Goal: Navigation & Orientation: Find specific page/section

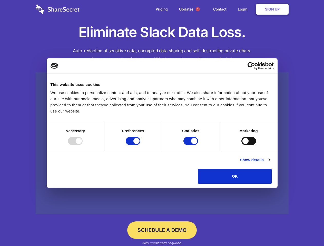
click at [83, 145] on div at bounding box center [75, 141] width 15 height 8
click at [140, 145] on input "Preferences" at bounding box center [133, 141] width 15 height 8
checkbox input "false"
click at [191, 145] on input "Statistics" at bounding box center [190, 141] width 15 height 8
checkbox input "false"
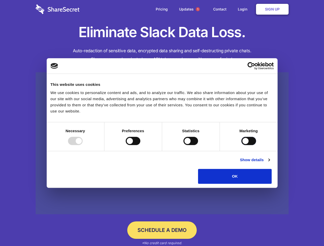
click at [241, 145] on input "Marketing" at bounding box center [248, 141] width 15 height 8
checkbox input "true"
click at [269, 163] on link "Show details" at bounding box center [255, 160] width 30 height 6
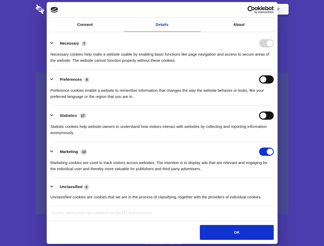
click at [273, 70] on li "Necessary 7 Necessary cookies help make a website usable by enabling basic func…" at bounding box center [161, 52] width 223 height 36
click at [197, 9] on span "1" at bounding box center [198, 9] width 4 height 4
